Goal: Task Accomplishment & Management: Manage account settings

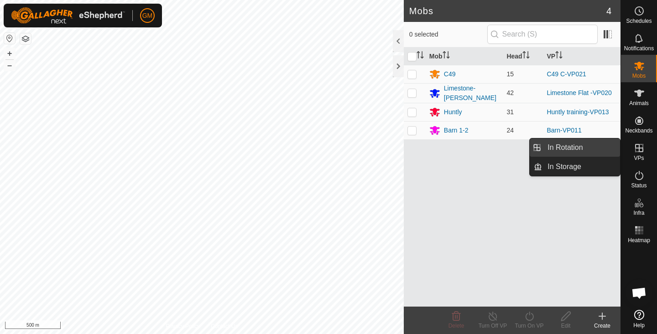
click at [579, 148] on link "In Rotation" at bounding box center [581, 147] width 78 height 18
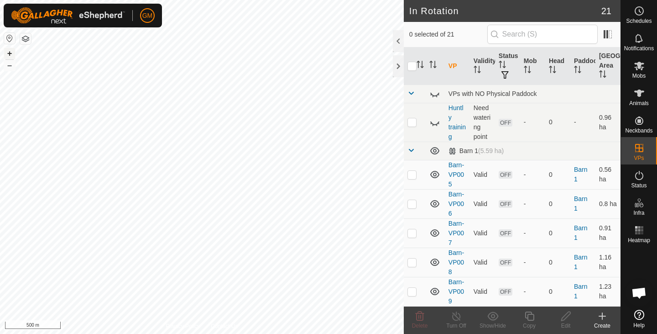
click at [11, 55] on button "+" at bounding box center [9, 53] width 11 height 11
click at [8, 52] on button "+" at bounding box center [9, 53] width 11 height 11
click at [419, 314] on icon at bounding box center [420, 315] width 11 height 11
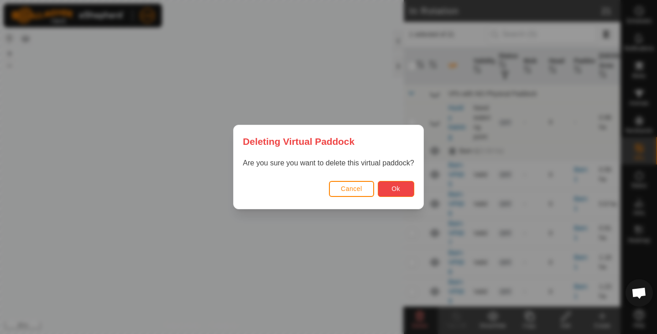
click at [389, 189] on button "Ok" at bounding box center [396, 189] width 37 height 16
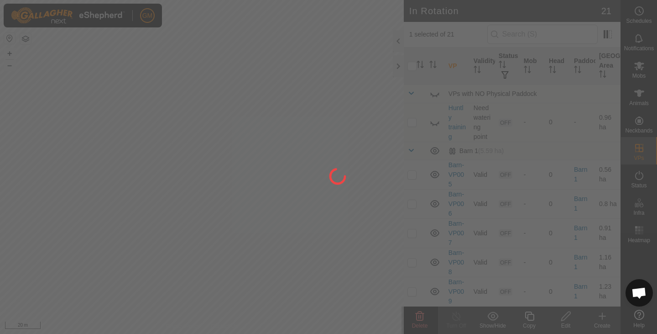
checkbox input "false"
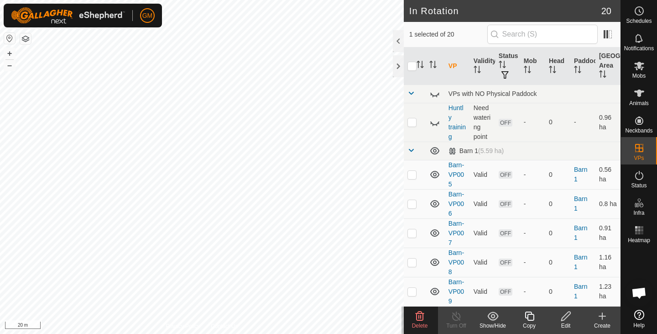
click at [418, 315] on icon at bounding box center [420, 315] width 11 height 11
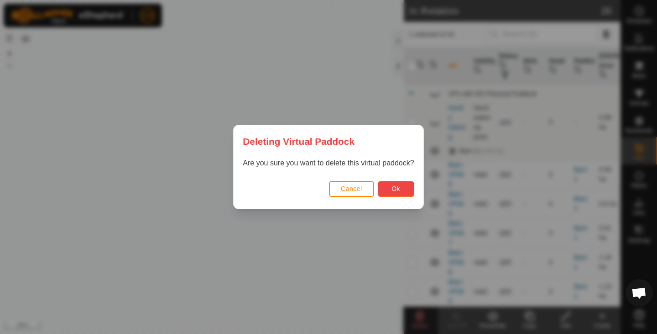
click at [394, 189] on span "Ok" at bounding box center [396, 188] width 9 height 7
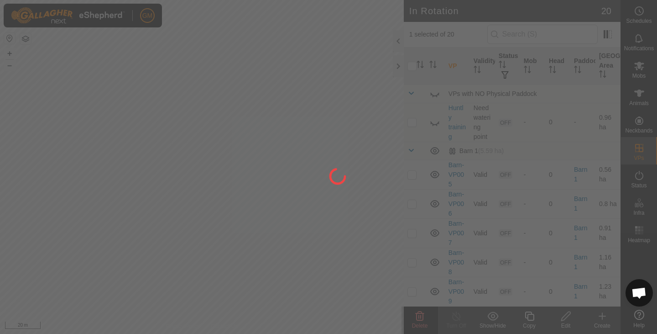
checkbox input "false"
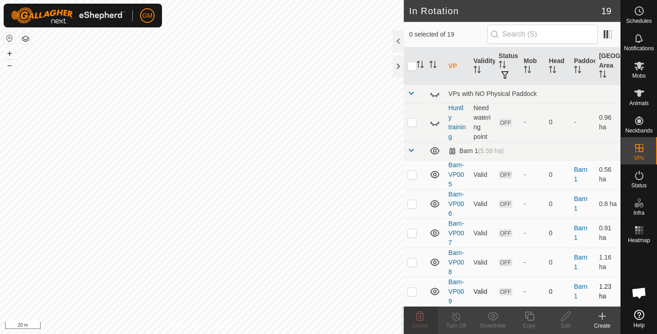
checkbox input "true"
click at [529, 314] on icon at bounding box center [529, 315] width 9 height 9
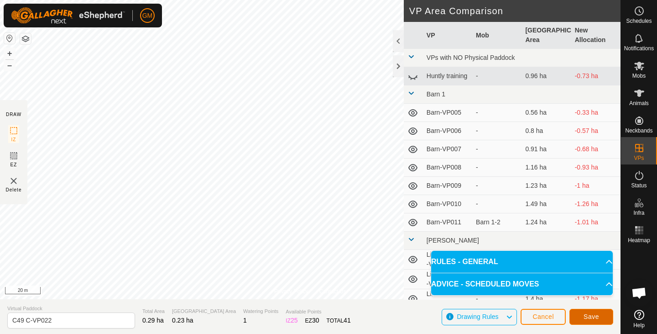
click at [585, 319] on span "Save" at bounding box center [592, 316] width 16 height 7
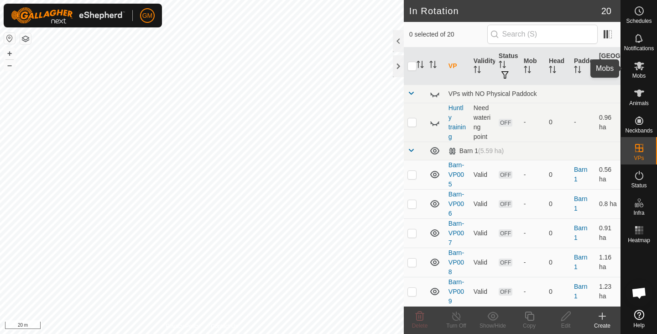
click at [634, 64] on icon at bounding box center [639, 65] width 11 height 11
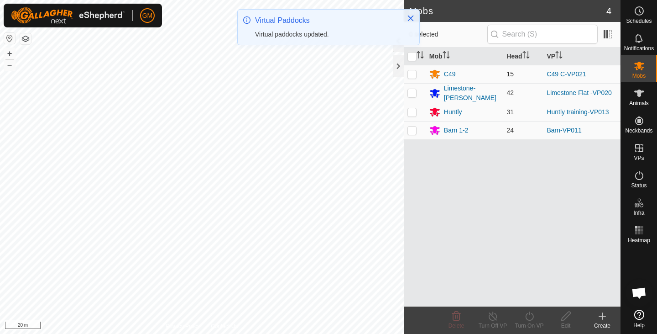
click at [415, 72] on p-checkbox at bounding box center [412, 73] width 9 height 7
checkbox input "true"
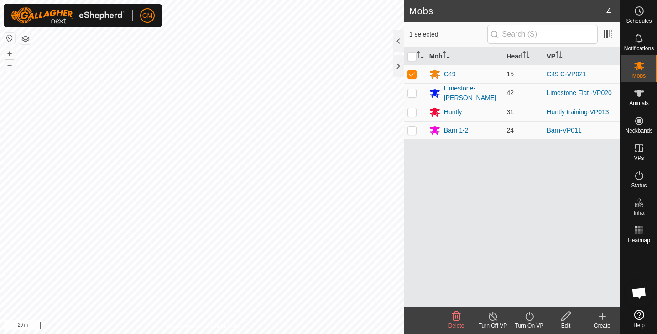
click at [528, 315] on icon at bounding box center [529, 315] width 11 height 11
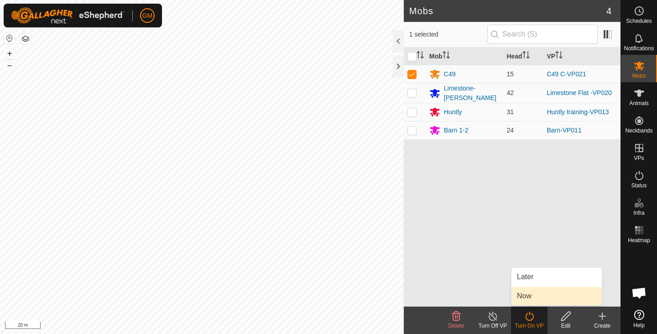
click at [526, 297] on link "Now" at bounding box center [557, 296] width 90 height 18
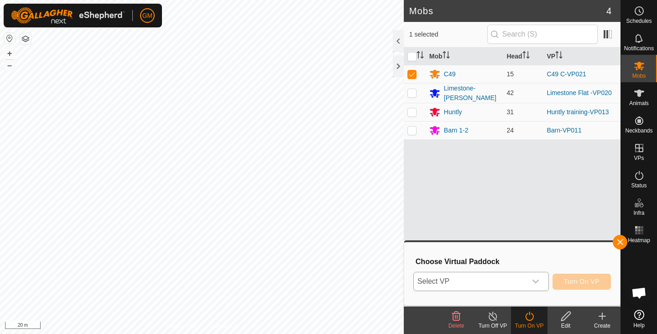
click at [537, 282] on icon "dropdown trigger" at bounding box center [535, 281] width 7 height 7
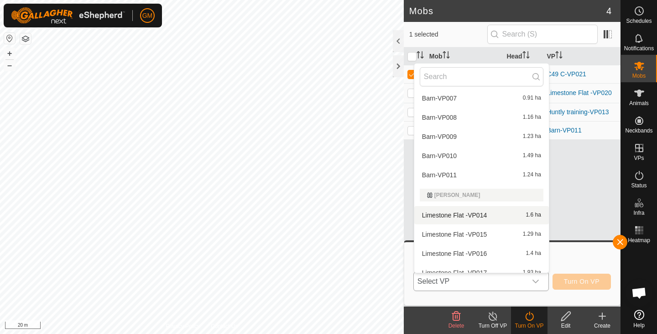
scroll to position [305, 0]
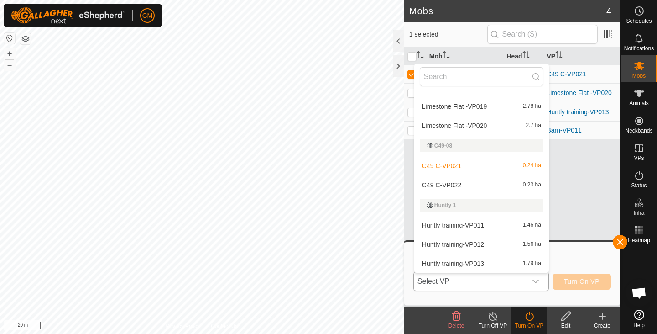
click at [466, 186] on li "C49 C-VP022 0.23 ha" at bounding box center [482, 185] width 135 height 18
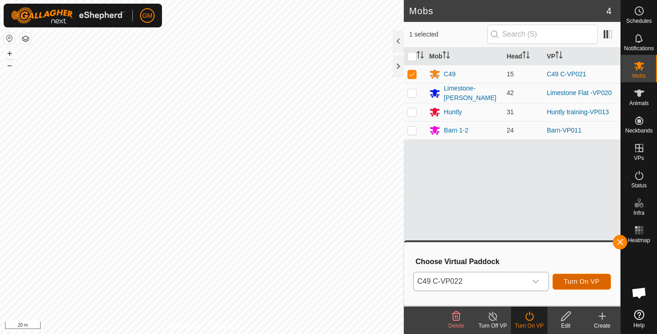
click at [573, 281] on span "Turn On VP" at bounding box center [582, 281] width 36 height 7
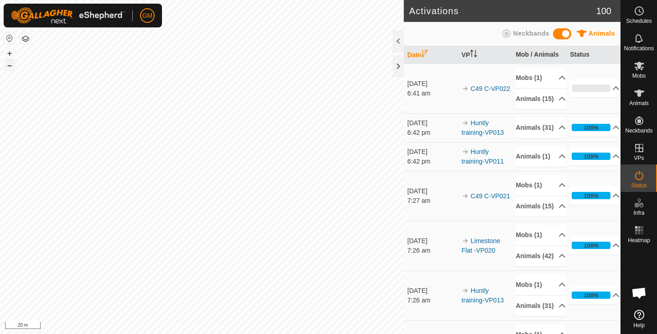
click at [10, 68] on button "–" at bounding box center [9, 65] width 11 height 11
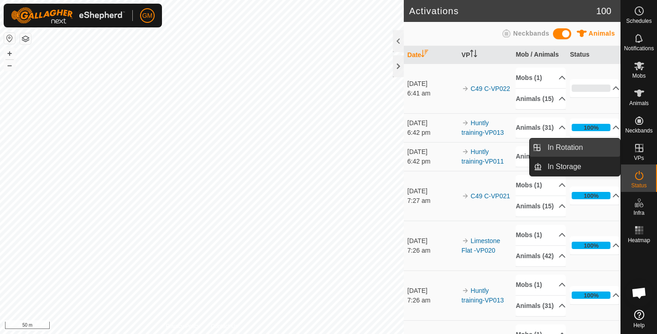
click at [577, 143] on link "In Rotation" at bounding box center [581, 147] width 78 height 18
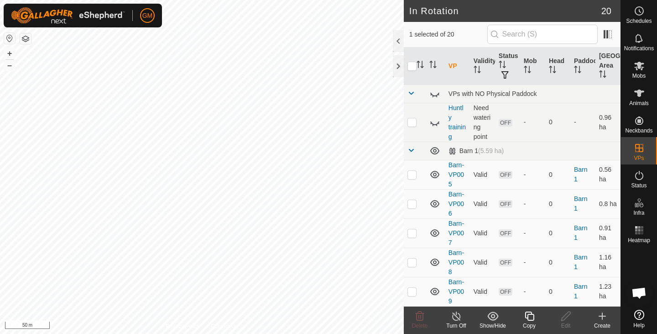
checkbox input "true"
checkbox input "false"
click at [419, 316] on icon at bounding box center [420, 315] width 9 height 9
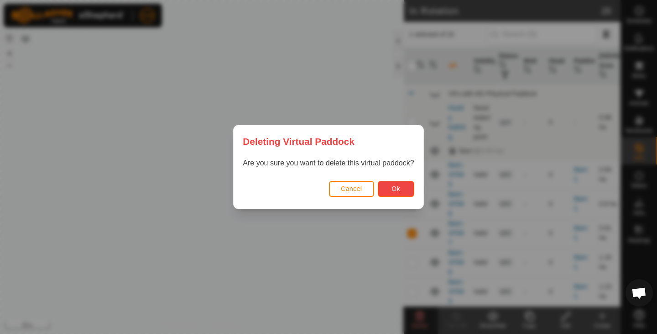
click at [398, 192] on span "Ok" at bounding box center [396, 188] width 9 height 7
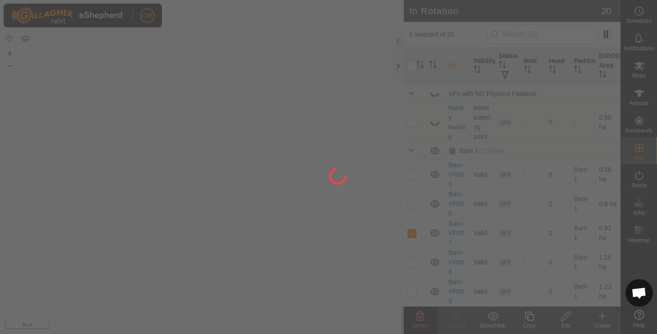
checkbox input "false"
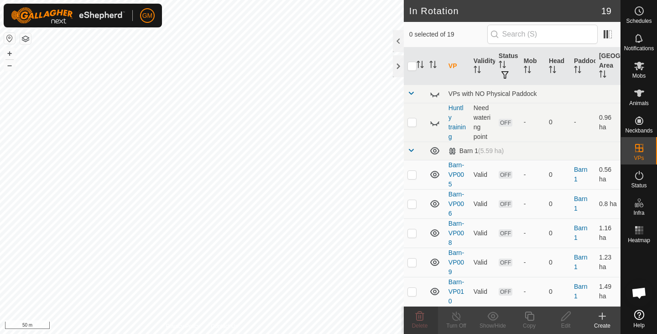
checkbox input "true"
click at [420, 316] on icon at bounding box center [420, 315] width 11 height 11
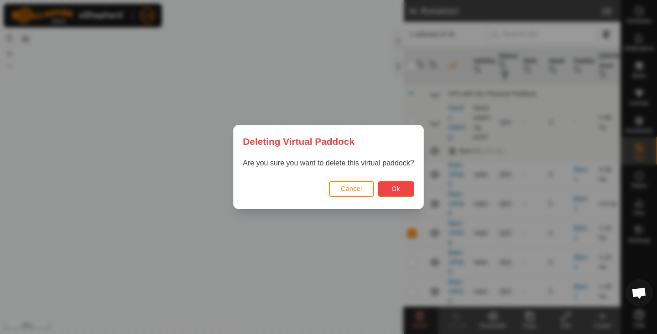
click at [388, 188] on button "Ok" at bounding box center [396, 189] width 37 height 16
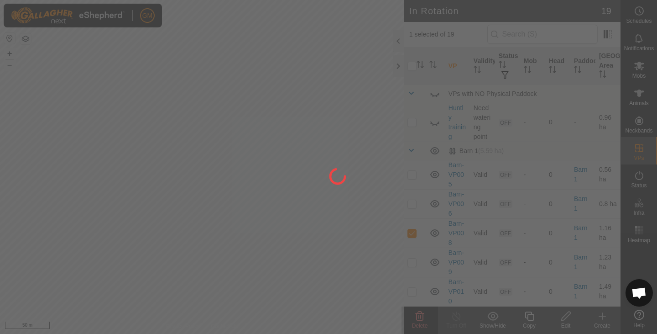
checkbox input "false"
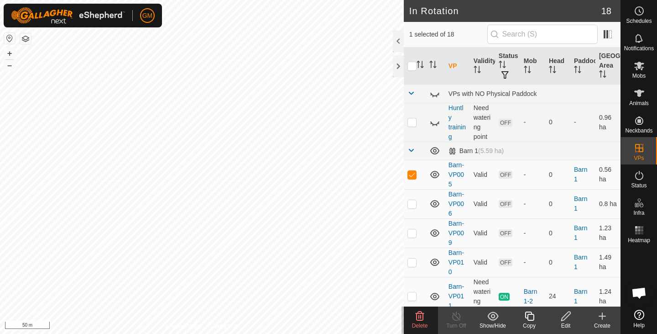
click at [420, 315] on icon at bounding box center [420, 315] width 11 height 11
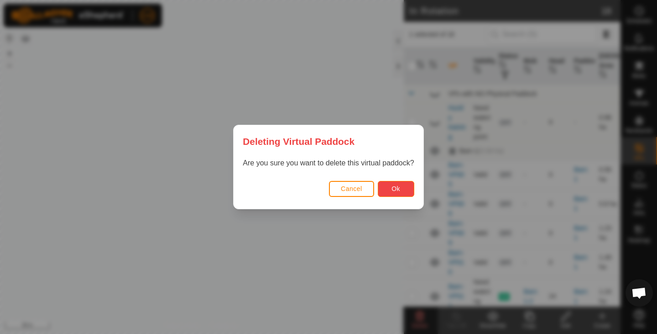
click at [389, 190] on button "Ok" at bounding box center [396, 189] width 37 height 16
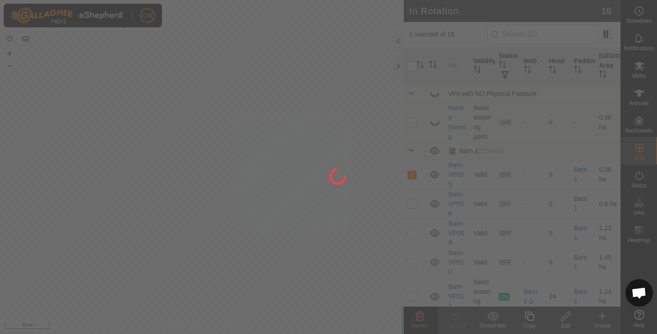
checkbox input "false"
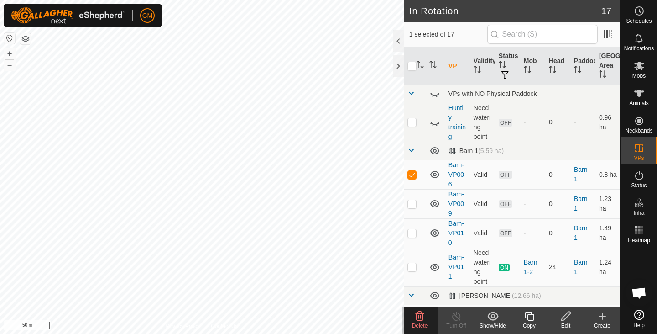
click at [420, 319] on icon at bounding box center [420, 315] width 11 height 11
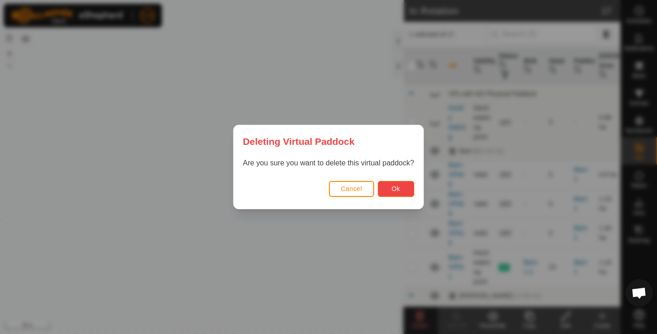
click at [392, 185] on span "Ok" at bounding box center [396, 188] width 9 height 7
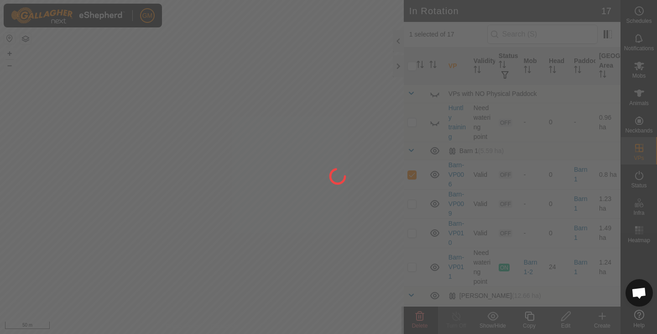
checkbox input "false"
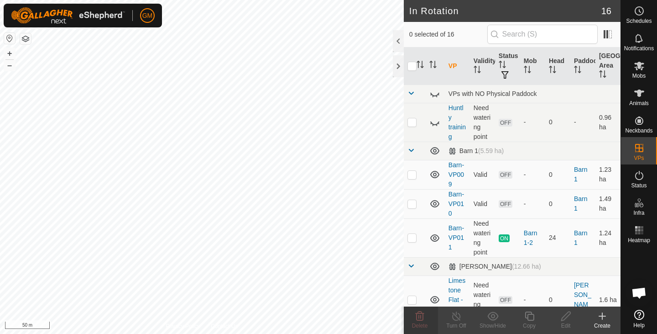
checkbox input "true"
click at [413, 205] on p-checkbox at bounding box center [412, 203] width 9 height 7
checkbox input "true"
click at [413, 175] on p-checkbox at bounding box center [412, 174] width 9 height 7
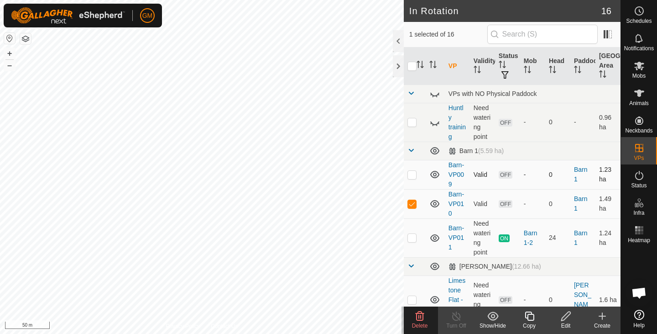
checkbox input "true"
click at [412, 202] on p-checkbox at bounding box center [412, 203] width 9 height 7
checkbox input "false"
click at [413, 176] on p-checkbox at bounding box center [412, 174] width 9 height 7
checkbox input "false"
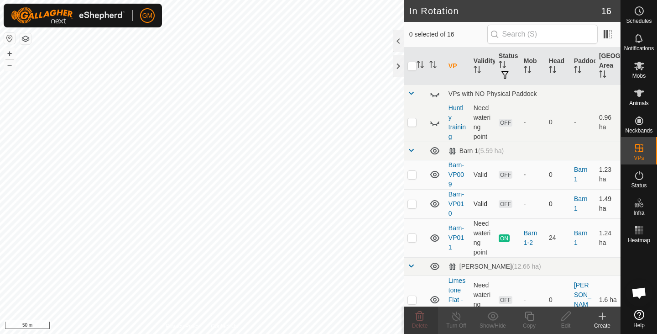
click at [411, 203] on p-checkbox at bounding box center [412, 203] width 9 height 7
click at [420, 316] on icon at bounding box center [420, 315] width 11 height 11
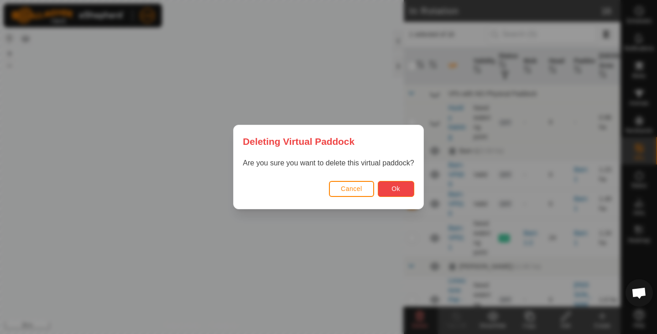
click at [396, 187] on span "Ok" at bounding box center [396, 188] width 9 height 7
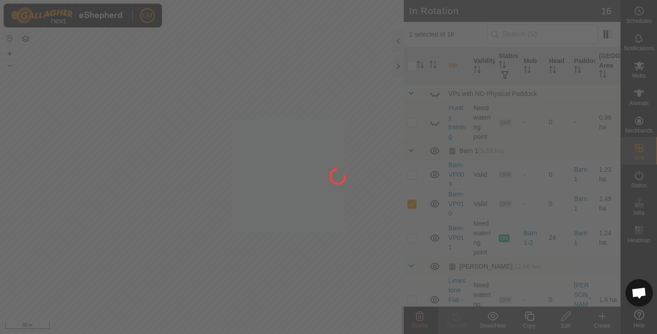
checkbox input "false"
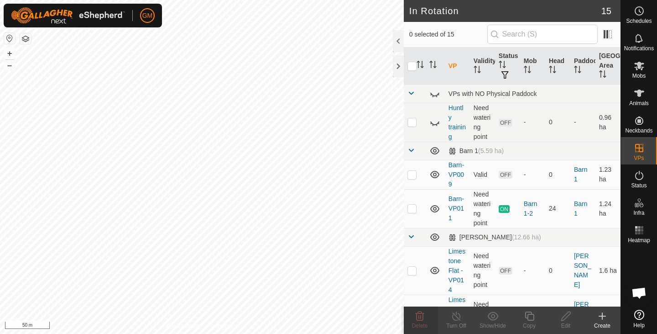
checkbox input "true"
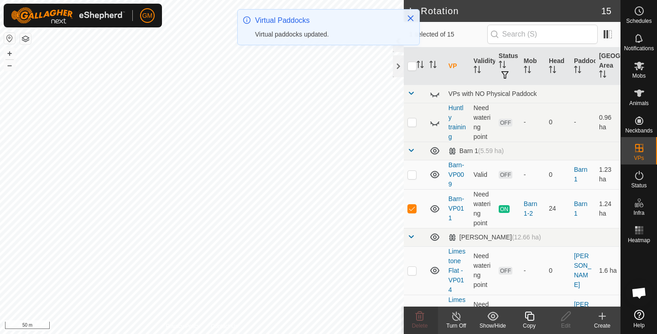
click at [535, 316] on icon at bounding box center [529, 315] width 11 height 11
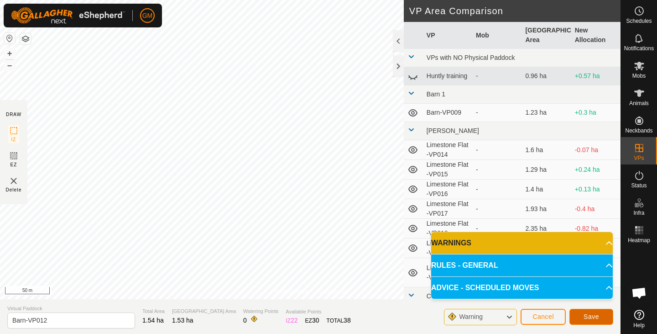
click at [580, 316] on button "Save" at bounding box center [592, 317] width 44 height 16
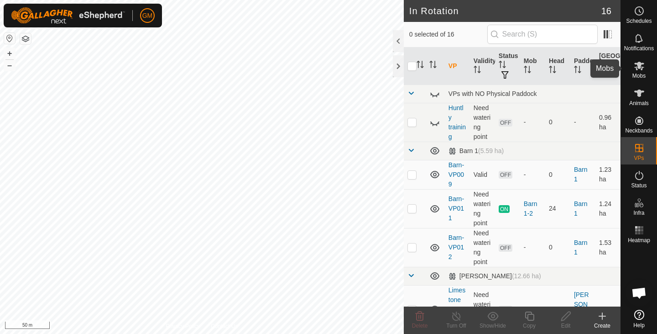
click at [645, 66] on icon at bounding box center [639, 65] width 11 height 11
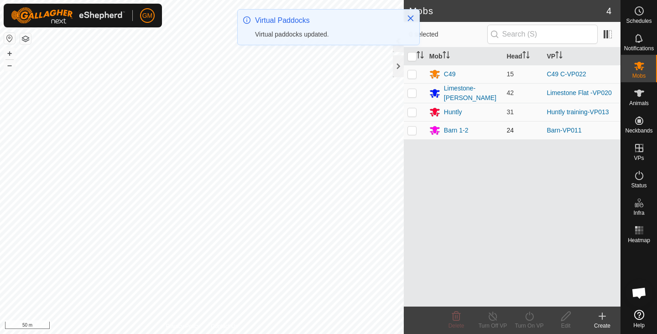
click at [413, 129] on p-checkbox at bounding box center [412, 129] width 9 height 7
checkbox input "true"
click at [530, 315] on icon at bounding box center [529, 315] width 11 height 11
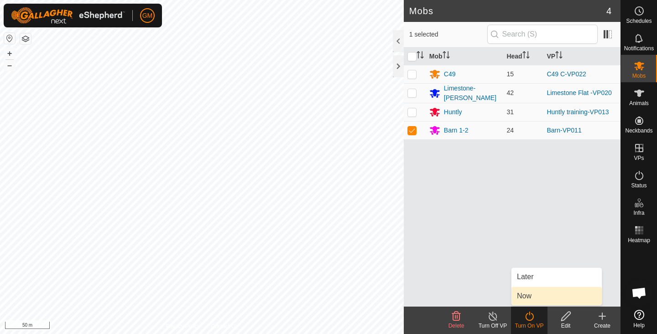
click at [528, 296] on link "Now" at bounding box center [557, 296] width 90 height 18
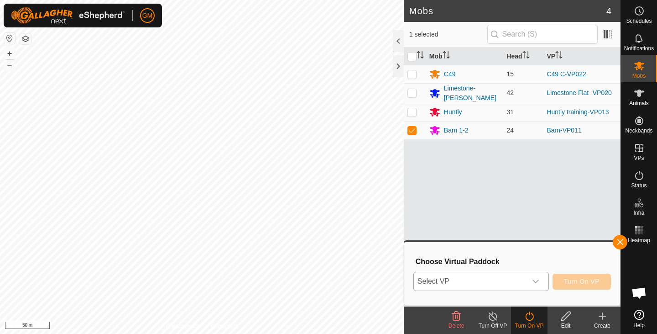
click at [539, 281] on icon "dropdown trigger" at bounding box center [535, 281] width 7 height 7
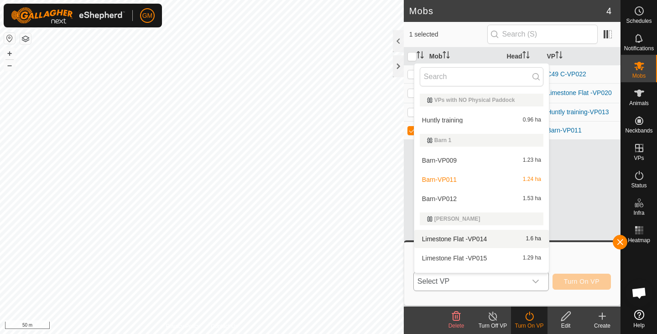
scroll to position [14, 0]
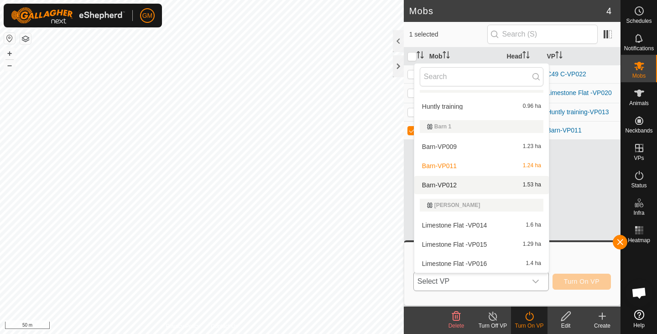
click at [504, 185] on li "Barn-VP012 1.53 ha" at bounding box center [482, 185] width 135 height 18
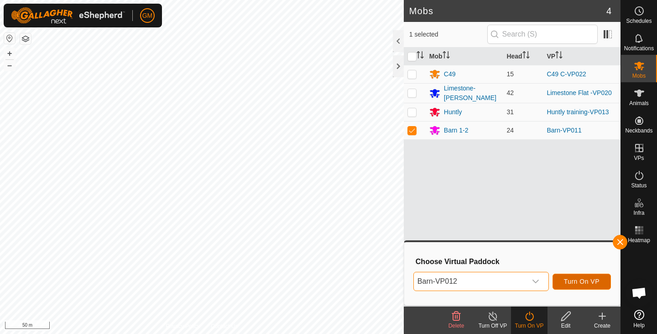
click at [569, 277] on button "Turn On VP" at bounding box center [582, 281] width 58 height 16
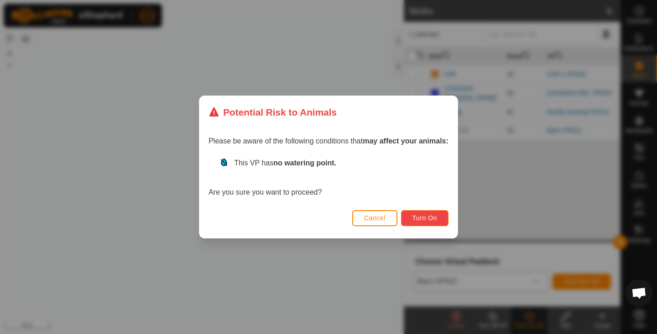
click at [436, 218] on span "Turn On" at bounding box center [425, 217] width 25 height 7
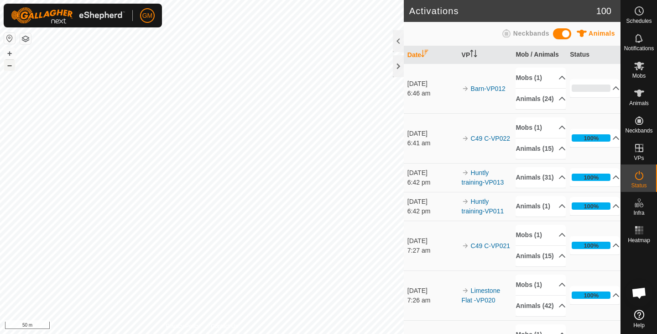
click at [11, 67] on button "–" at bounding box center [9, 65] width 11 height 11
click at [11, 53] on button "+" at bounding box center [9, 53] width 11 height 11
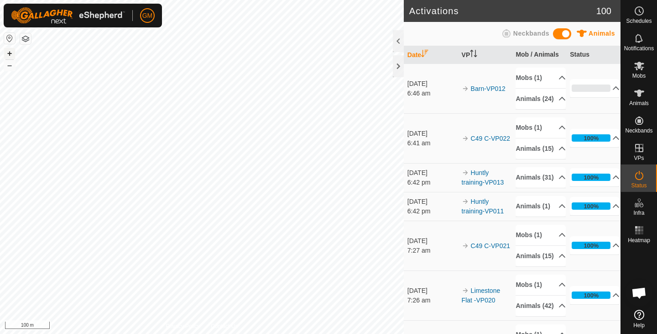
click at [11, 53] on button "+" at bounding box center [9, 53] width 11 height 11
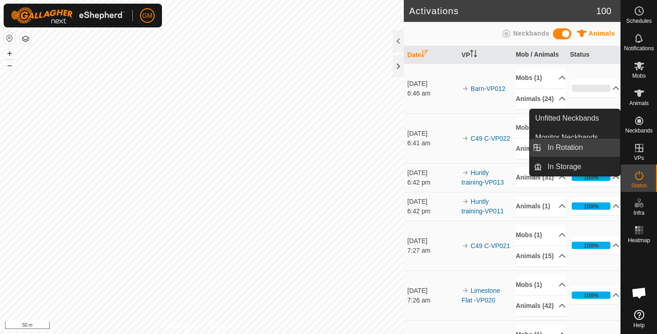
click at [584, 149] on link "In Rotation" at bounding box center [581, 147] width 78 height 18
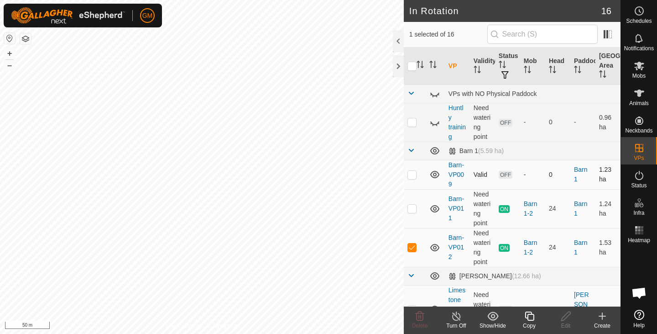
checkbox input "false"
checkbox input "true"
click at [531, 314] on icon at bounding box center [529, 315] width 9 height 9
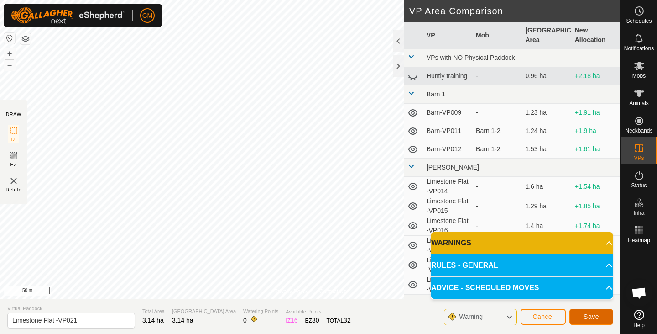
click at [587, 314] on span "Save" at bounding box center [592, 316] width 16 height 7
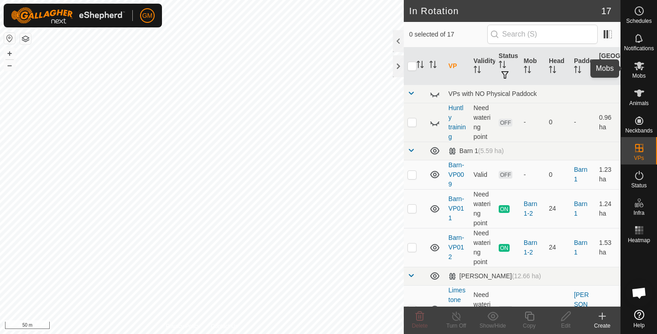
click at [639, 67] on icon at bounding box center [640, 66] width 10 height 9
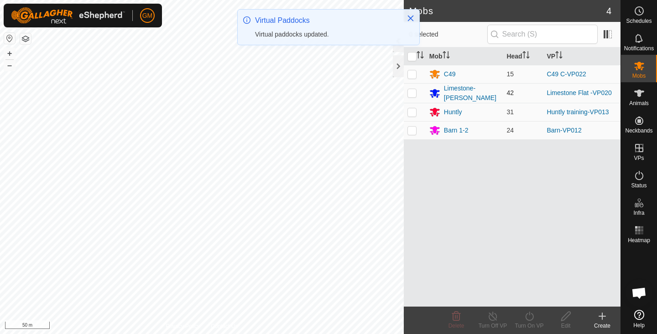
click at [412, 91] on p-checkbox at bounding box center [412, 92] width 9 height 7
checkbox input "true"
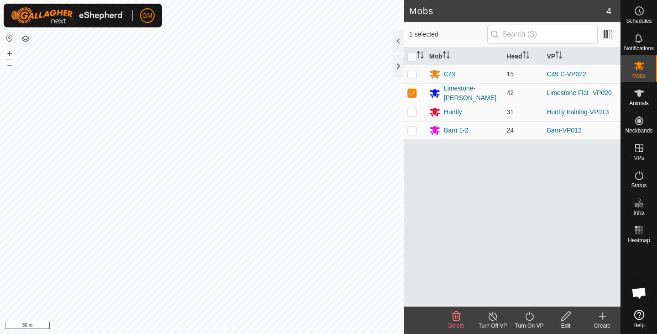
click at [529, 317] on icon at bounding box center [529, 315] width 11 height 11
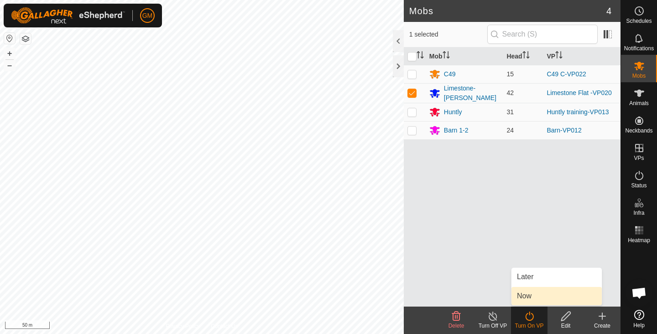
click at [523, 296] on link "Now" at bounding box center [557, 296] width 90 height 18
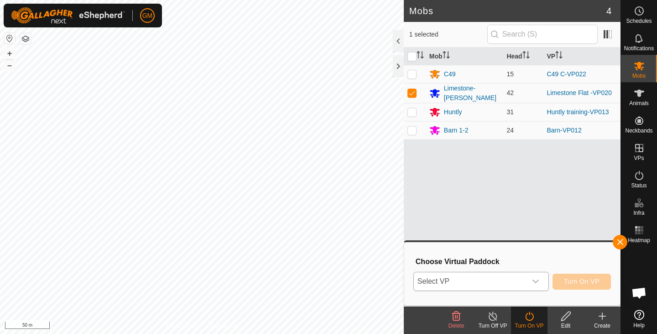
click at [536, 280] on icon "dropdown trigger" at bounding box center [535, 281] width 7 height 7
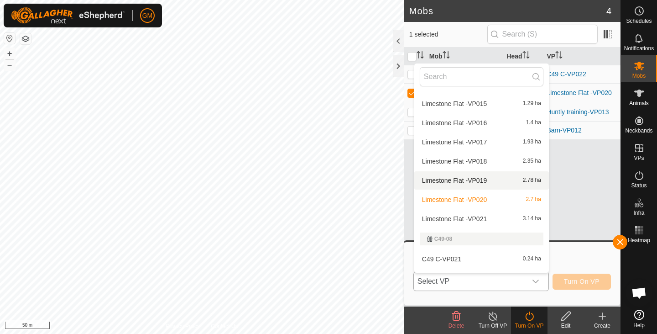
scroll to position [157, 0]
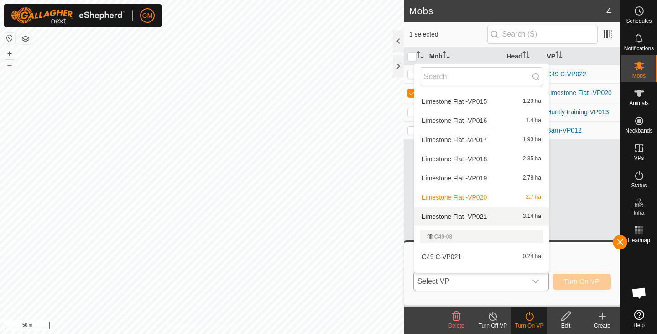
click at [480, 214] on li "Limestone Flat -VP021 3.14 ha" at bounding box center [482, 216] width 135 height 18
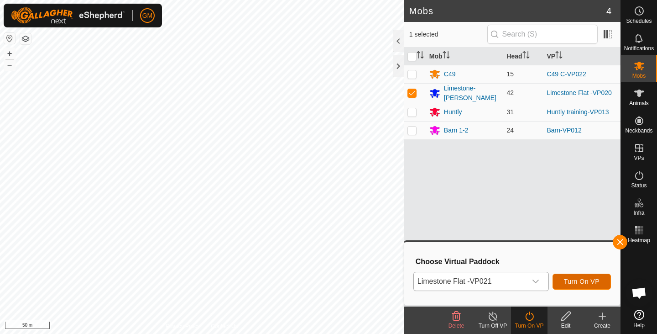
click at [568, 282] on span "Turn On VP" at bounding box center [582, 281] width 36 height 7
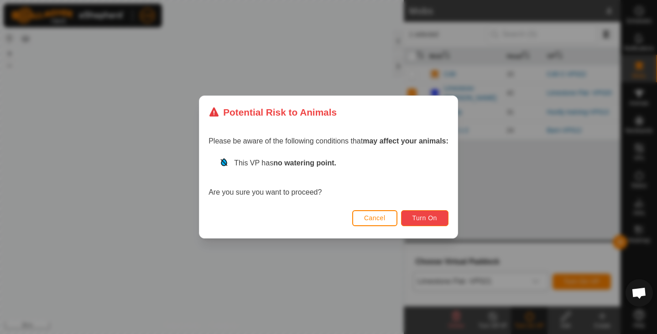
click at [424, 214] on button "Turn On" at bounding box center [424, 218] width 47 height 16
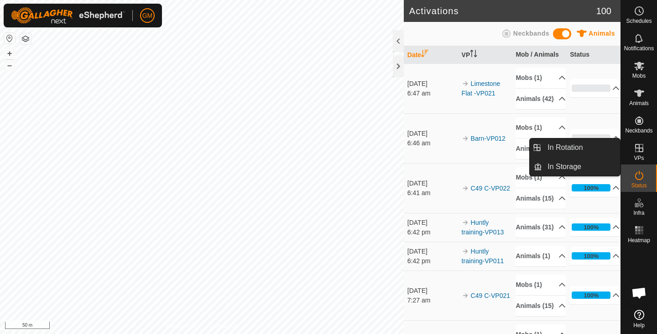
click at [647, 146] on div "VPs" at bounding box center [639, 150] width 36 height 27
click at [590, 149] on link "In Rotation" at bounding box center [581, 147] width 78 height 18
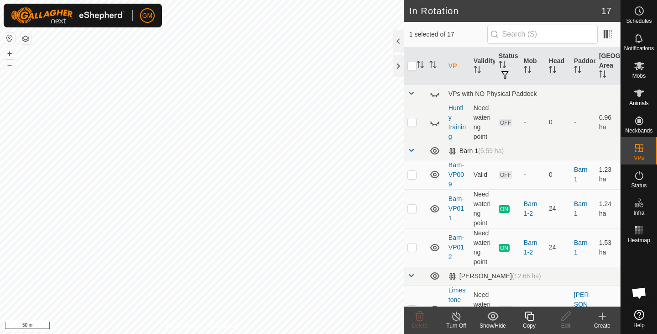
checkbox input "false"
checkbox input "true"
click at [533, 318] on icon at bounding box center [529, 315] width 11 height 11
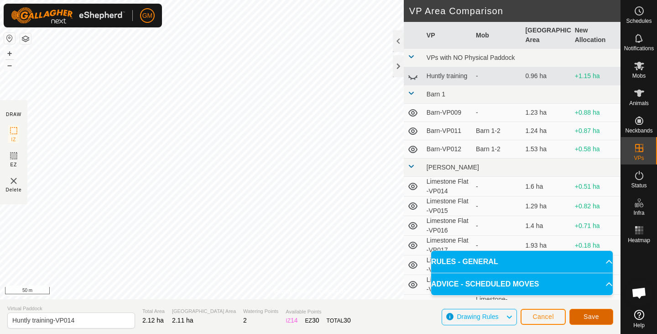
click at [601, 314] on button "Save" at bounding box center [592, 317] width 44 height 16
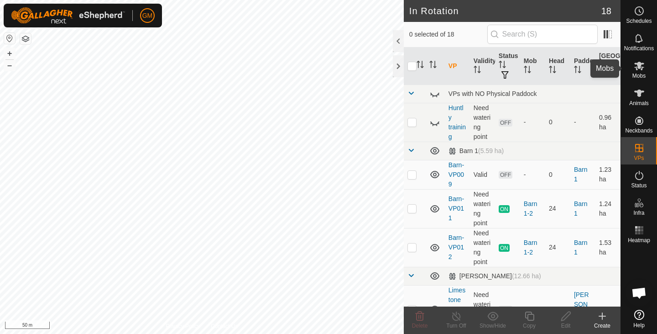
click at [634, 71] on icon at bounding box center [639, 65] width 11 height 11
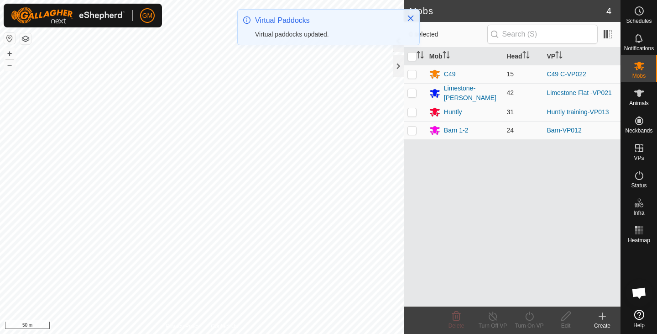
click at [415, 110] on p-checkbox at bounding box center [412, 111] width 9 height 7
checkbox input "true"
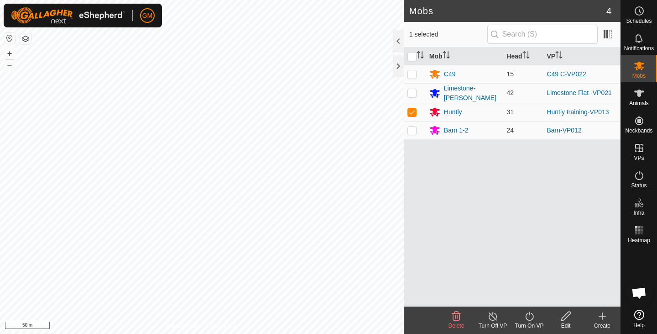
click at [533, 313] on icon at bounding box center [529, 315] width 11 height 11
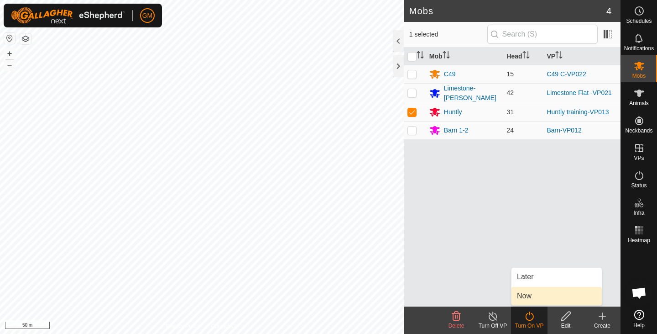
click at [531, 295] on link "Now" at bounding box center [557, 296] width 90 height 18
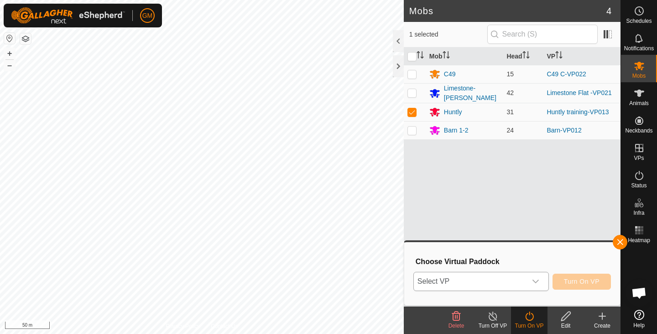
click at [534, 280] on icon "dropdown trigger" at bounding box center [535, 281] width 7 height 7
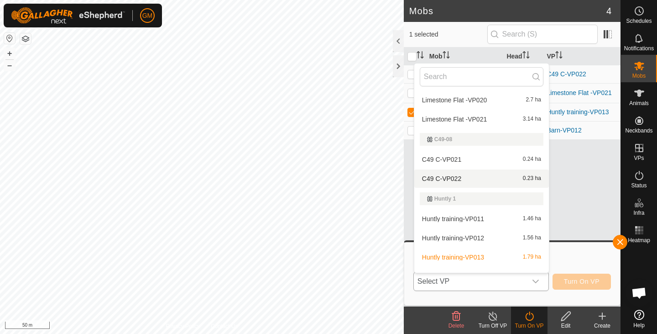
scroll to position [267, 0]
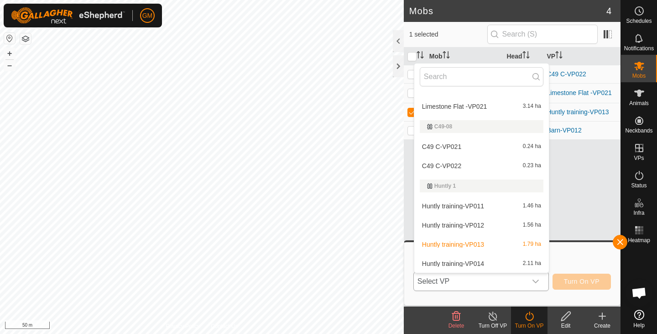
click at [491, 263] on li "Huntly training-VP014 2.11 ha" at bounding box center [482, 263] width 135 height 18
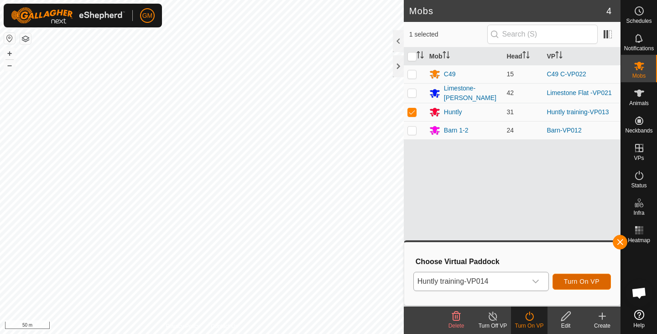
click at [573, 279] on span "Turn On VP" at bounding box center [582, 281] width 36 height 7
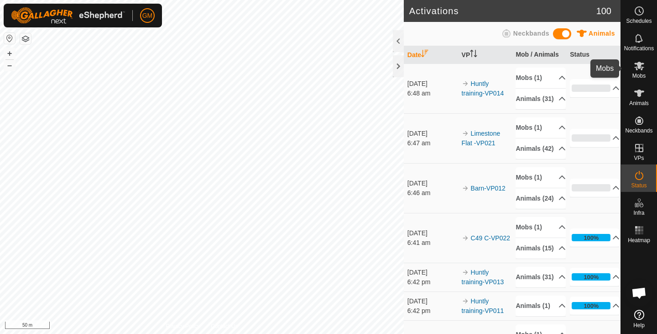
click at [635, 71] on icon at bounding box center [639, 65] width 11 height 11
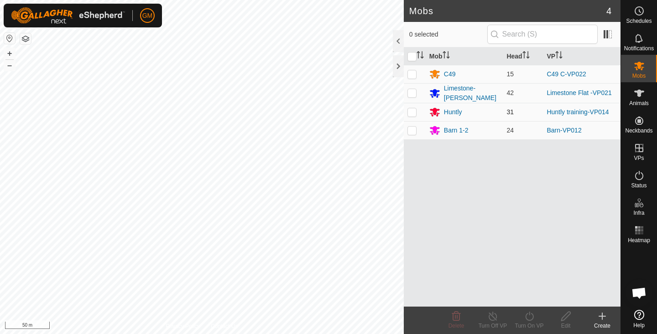
click at [414, 112] on p-checkbox at bounding box center [412, 111] width 9 height 7
checkbox input "true"
click at [494, 317] on icon at bounding box center [493, 315] width 11 height 11
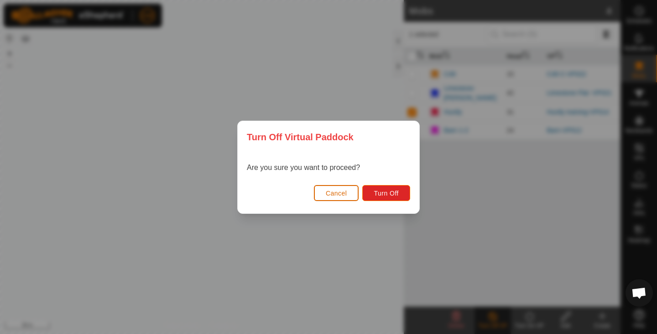
click at [347, 195] on button "Cancel" at bounding box center [336, 193] width 45 height 16
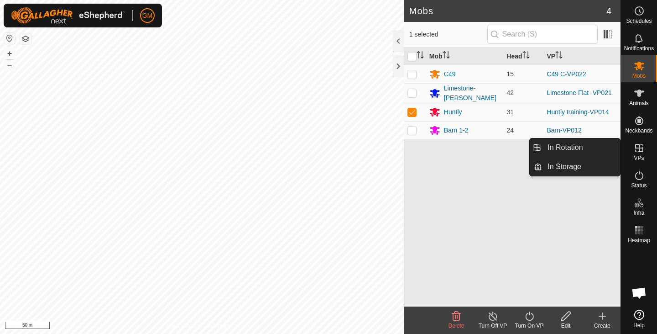
click at [639, 141] on es-virtualpaddocks-svg-icon at bounding box center [639, 148] width 16 height 15
click at [555, 147] on link "In Rotation" at bounding box center [581, 147] width 78 height 18
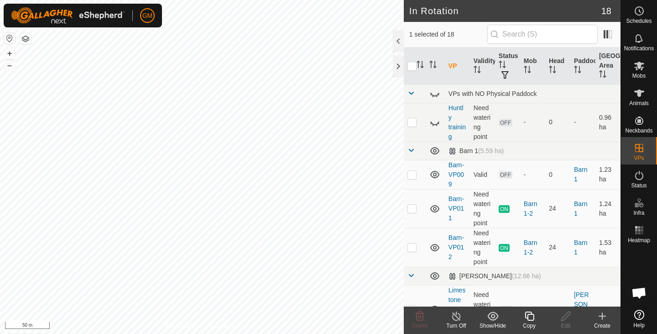
click at [529, 315] on icon at bounding box center [529, 315] width 11 height 11
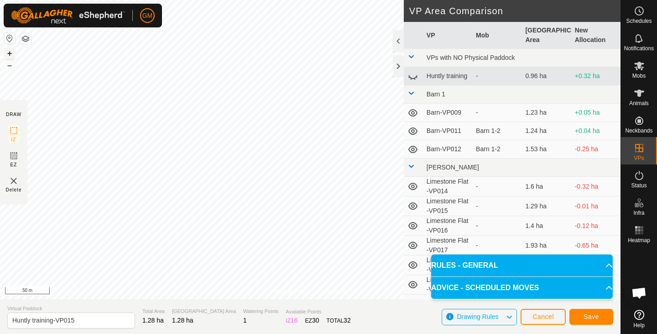
click at [12, 53] on button "+" at bounding box center [9, 53] width 11 height 11
click at [584, 315] on span "Save" at bounding box center [592, 316] width 16 height 7
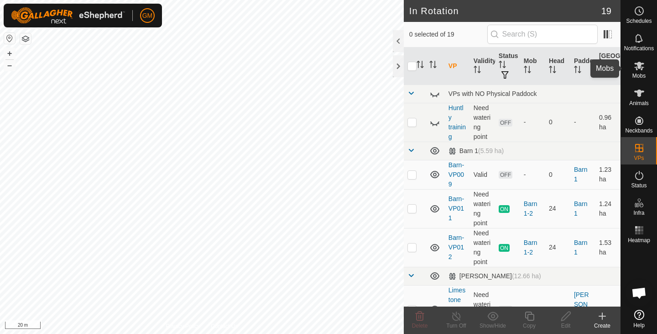
click at [634, 66] on icon at bounding box center [639, 65] width 11 height 11
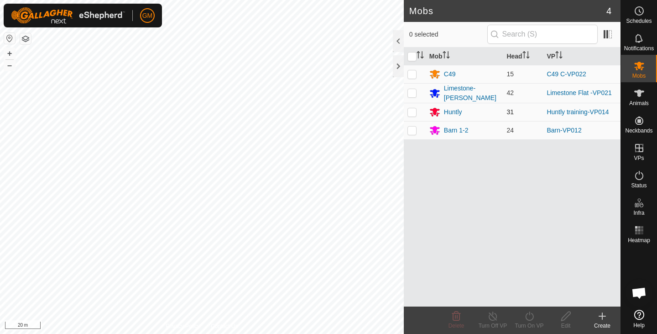
click at [411, 108] on p-checkbox at bounding box center [412, 111] width 9 height 7
checkbox input "true"
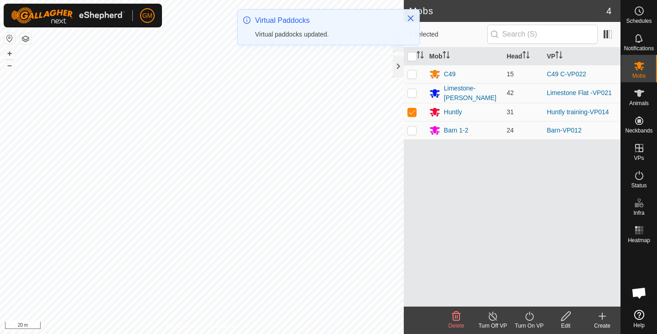
click at [534, 320] on icon at bounding box center [529, 315] width 11 height 11
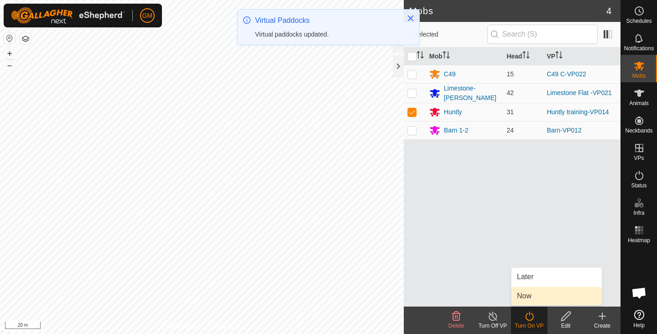
click at [525, 296] on link "Now" at bounding box center [557, 296] width 90 height 18
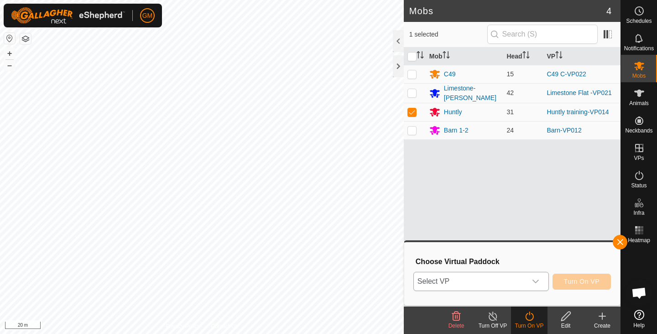
click at [537, 280] on icon "dropdown trigger" at bounding box center [535, 281] width 7 height 7
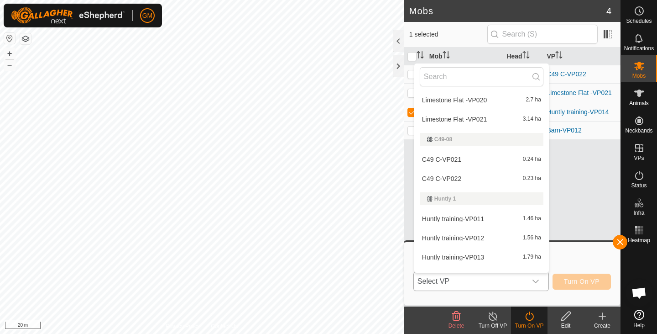
scroll to position [286, 0]
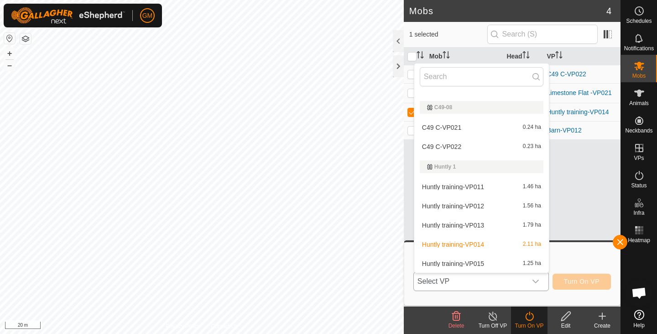
click at [496, 261] on li "Huntly training-VP015 1.25 ha" at bounding box center [482, 263] width 135 height 18
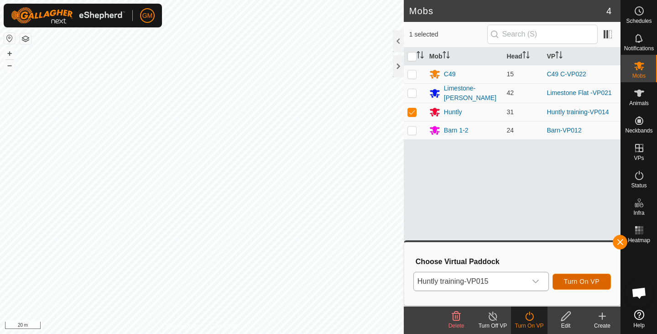
click at [578, 278] on span "Turn On VP" at bounding box center [582, 281] width 36 height 7
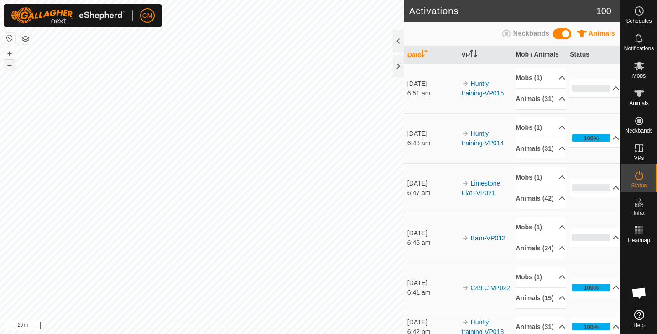
click at [10, 68] on button "–" at bounding box center [9, 65] width 11 height 11
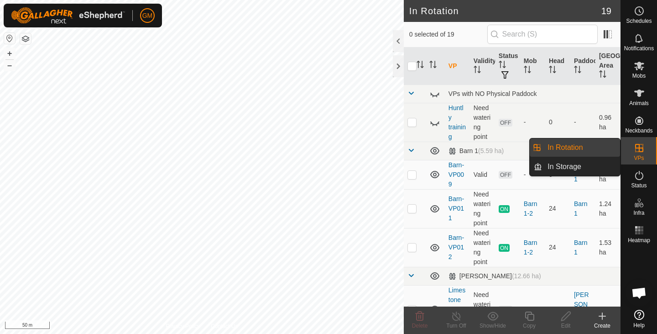
click at [577, 143] on link "In Rotation" at bounding box center [581, 147] width 78 height 18
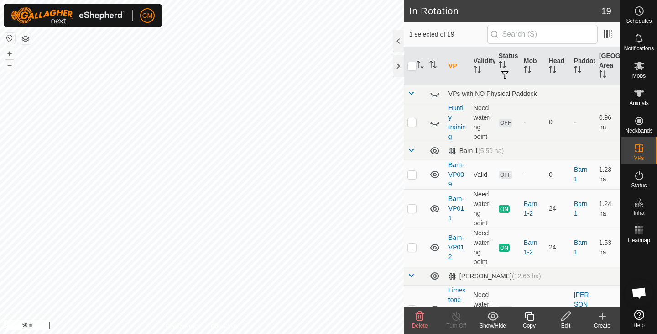
click at [423, 315] on icon at bounding box center [420, 315] width 9 height 9
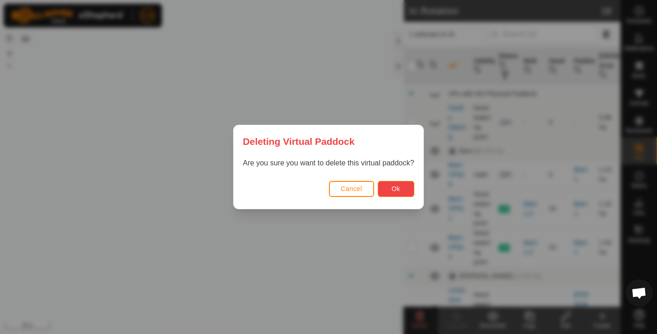
click at [394, 189] on span "Ok" at bounding box center [396, 188] width 9 height 7
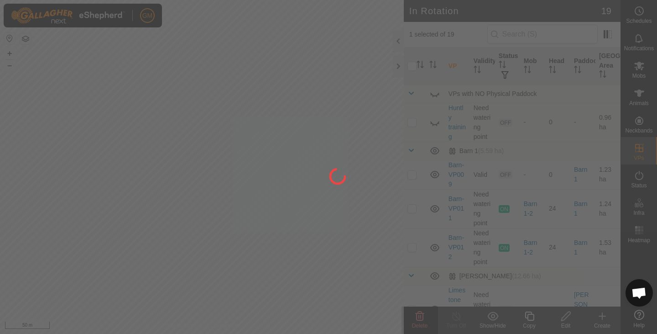
checkbox input "false"
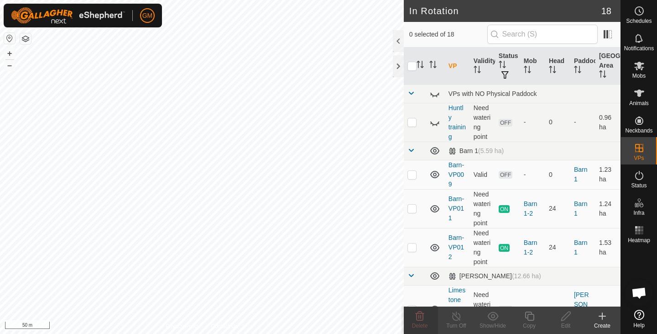
checkbox input "true"
checkbox input "false"
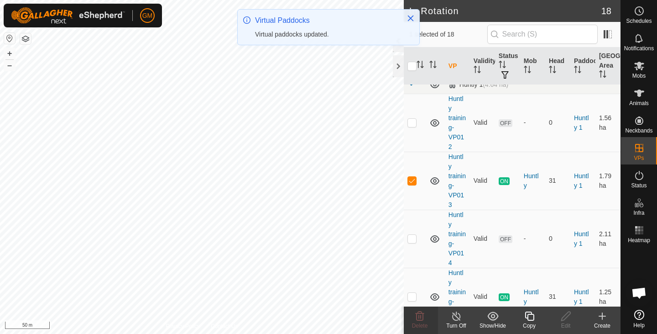
scroll to position [712, 0]
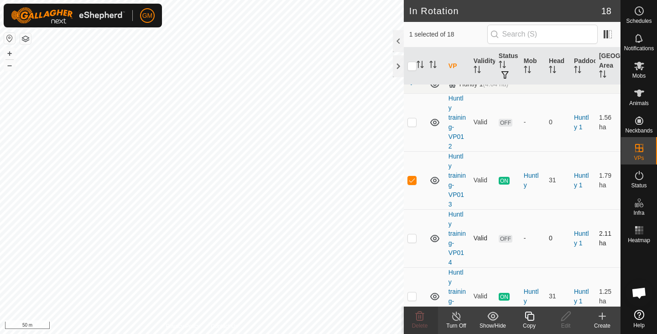
click at [416, 234] on p-checkbox at bounding box center [412, 237] width 9 height 7
checkbox input "false"
click at [413, 176] on p-checkbox at bounding box center [412, 179] width 9 height 7
checkbox input "false"
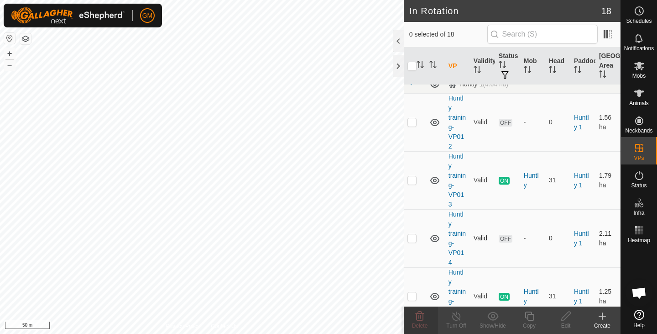
click at [411, 223] on td at bounding box center [415, 238] width 22 height 58
checkbox input "false"
click at [417, 279] on td at bounding box center [415, 296] width 22 height 58
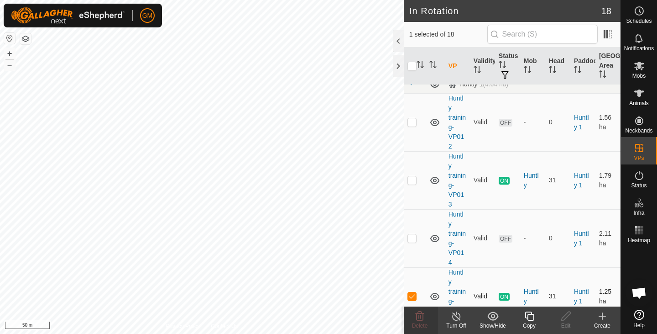
checkbox input "false"
click at [413, 118] on p-checkbox at bounding box center [412, 121] width 9 height 7
click at [420, 315] on icon at bounding box center [420, 315] width 9 height 9
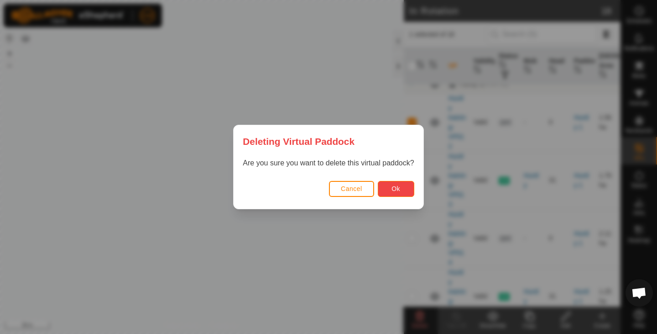
click at [390, 186] on button "Ok" at bounding box center [396, 189] width 37 height 16
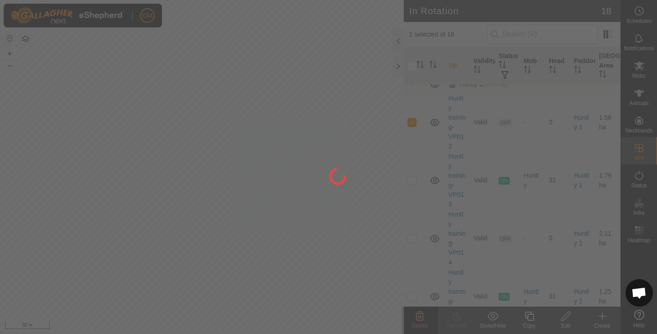
checkbox input "false"
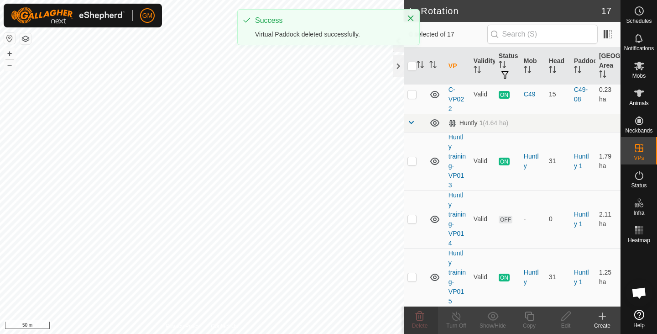
scroll to position [0, 0]
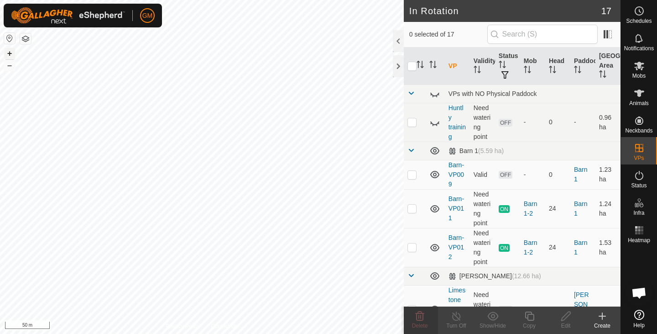
click at [9, 53] on button "+" at bounding box center [9, 53] width 11 height 11
checkbox input "true"
click at [12, 65] on button "–" at bounding box center [9, 65] width 11 height 11
